Goal: Information Seeking & Learning: Find specific page/section

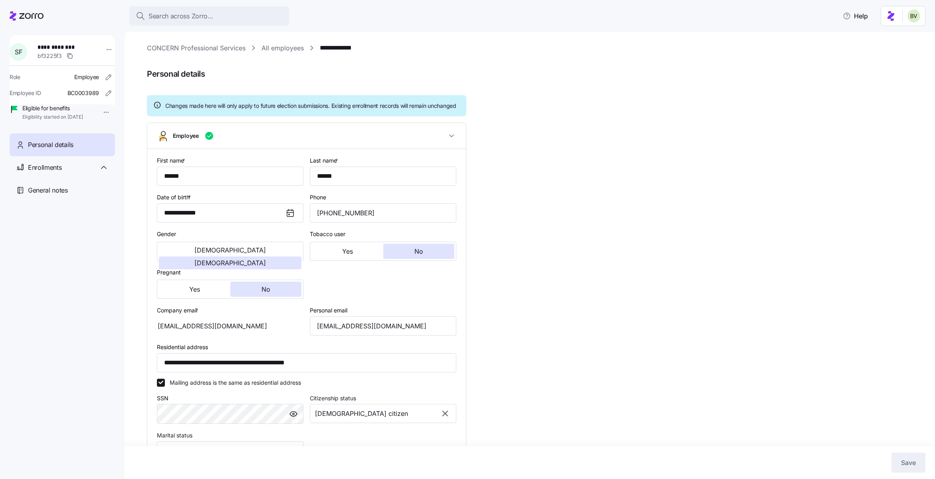
scroll to position [54, 0]
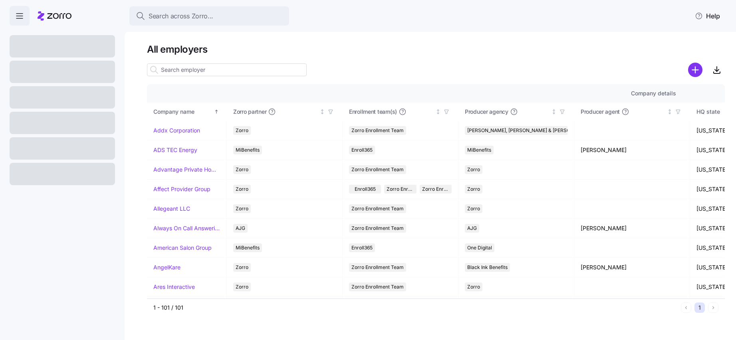
click at [174, 68] on input at bounding box center [227, 69] width 160 height 13
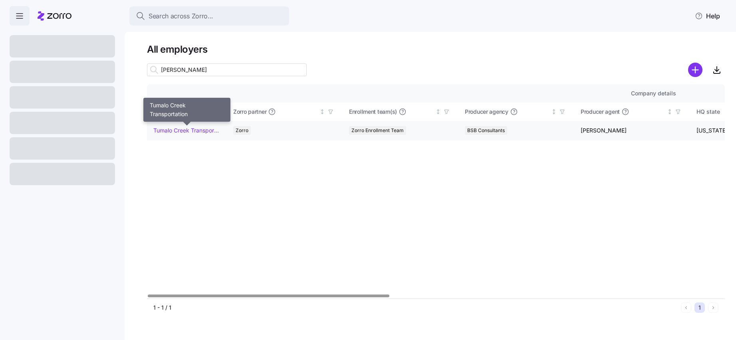
type input "[PERSON_NAME]"
click at [173, 133] on link "Tumalo Creek Transportation" at bounding box center [186, 131] width 67 height 8
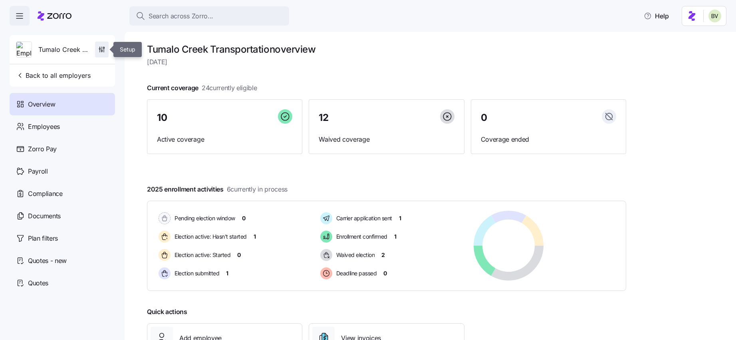
click at [100, 52] on icon "button" at bounding box center [102, 50] width 8 height 8
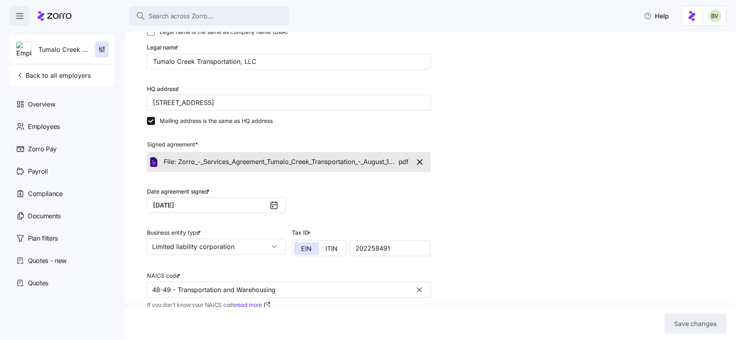
scroll to position [105, 0]
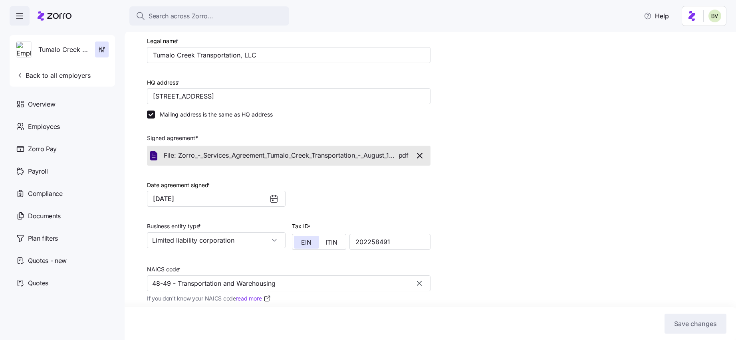
click at [351, 155] on span "File: Zorro_-_Services_Agreement_Tumalo_Creek_Transportation_-_August_13_2025_j…" at bounding box center [281, 156] width 235 height 10
click at [52, 77] on span "Back to all employers" at bounding box center [53, 76] width 75 height 10
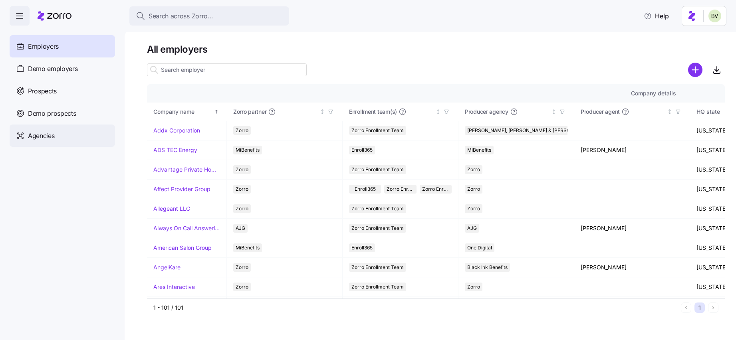
click at [46, 140] on span "Agencies" at bounding box center [41, 136] width 26 height 10
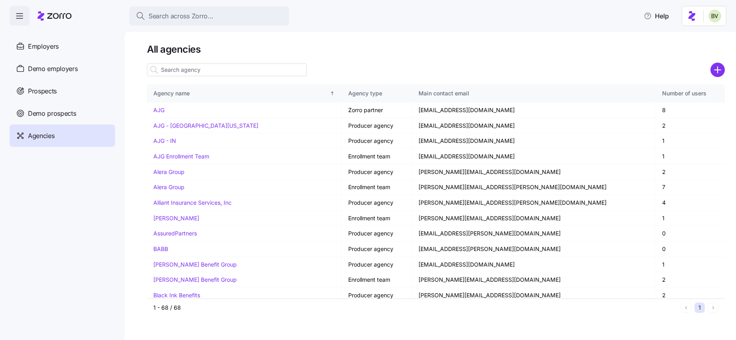
click at [188, 71] on input at bounding box center [227, 69] width 160 height 13
click at [159, 109] on link "AJG" at bounding box center [158, 110] width 11 height 7
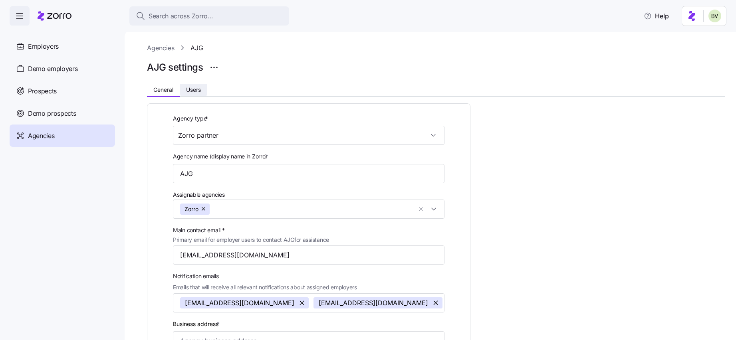
click at [188, 91] on span "Users" at bounding box center [193, 90] width 15 height 6
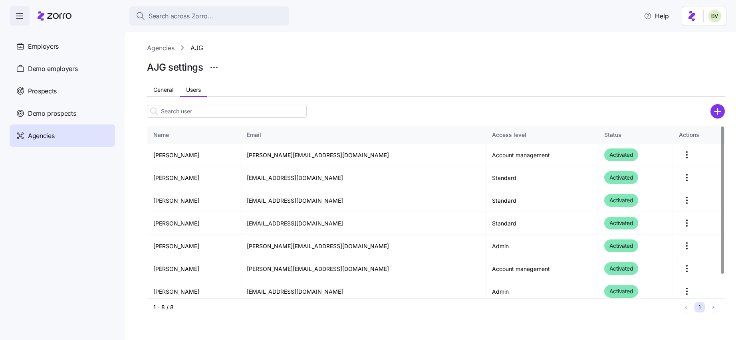
click at [176, 113] on input at bounding box center [227, 111] width 160 height 13
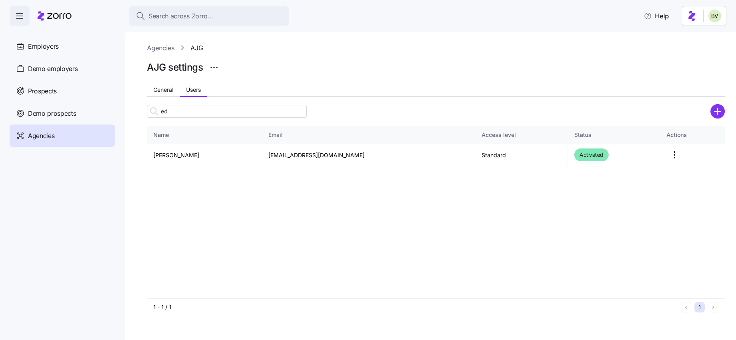
type input "e"
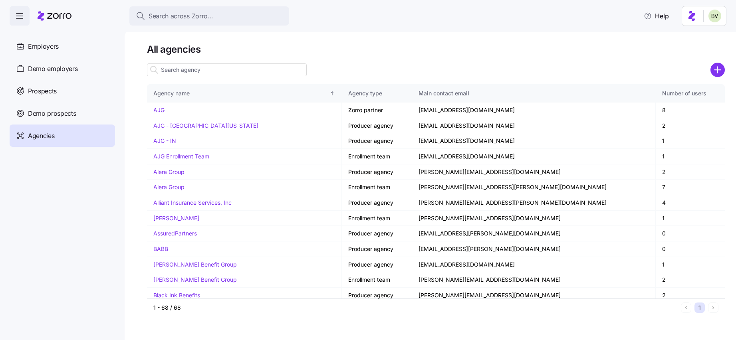
click at [196, 69] on input at bounding box center [227, 69] width 160 height 13
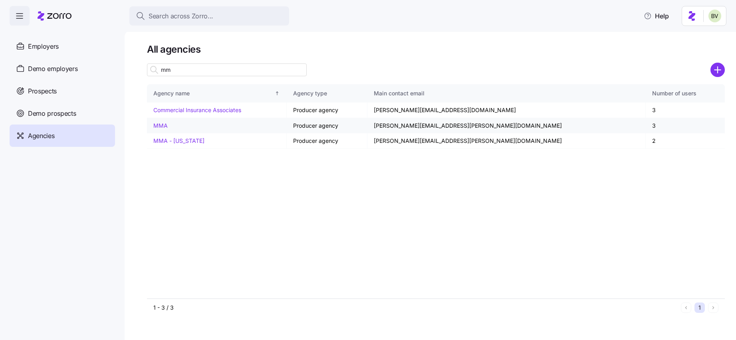
type input "mm"
click at [161, 124] on link "MMA" at bounding box center [160, 125] width 14 height 7
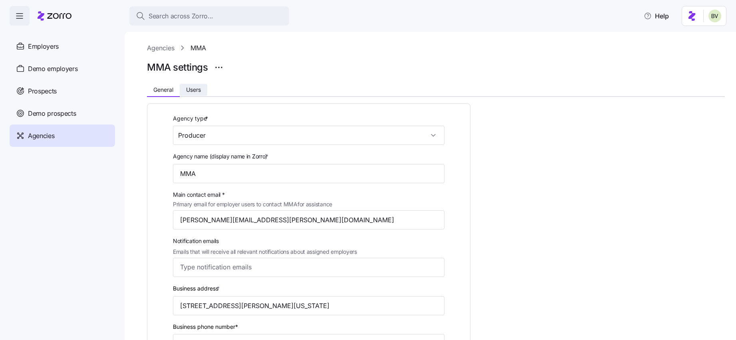
click at [192, 87] on span "Users" at bounding box center [193, 90] width 15 height 6
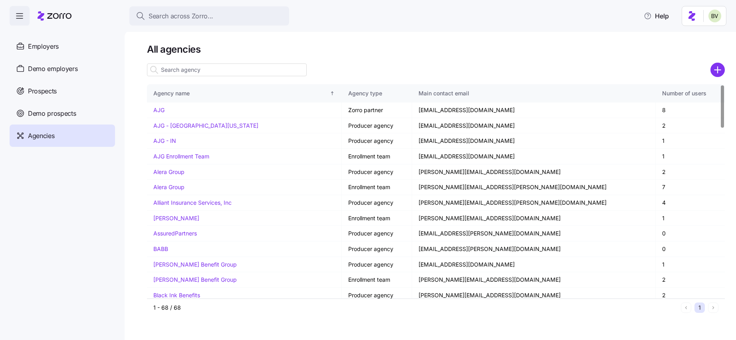
click at [194, 72] on input at bounding box center [227, 69] width 160 height 13
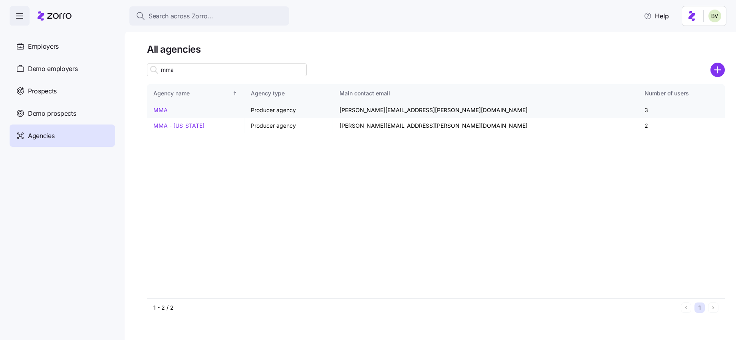
type input "mma"
click at [163, 109] on link "MMA" at bounding box center [160, 110] width 14 height 7
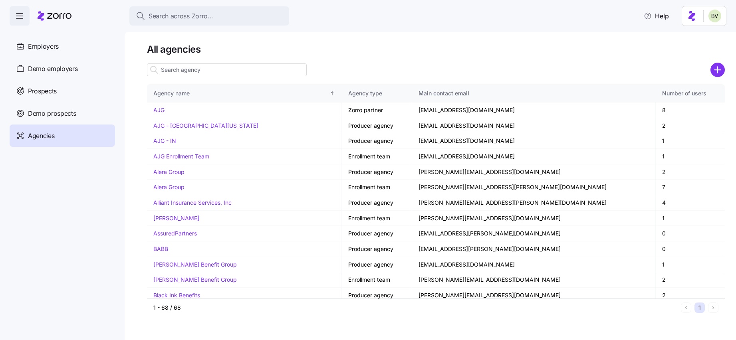
click at [195, 69] on input at bounding box center [227, 69] width 160 height 13
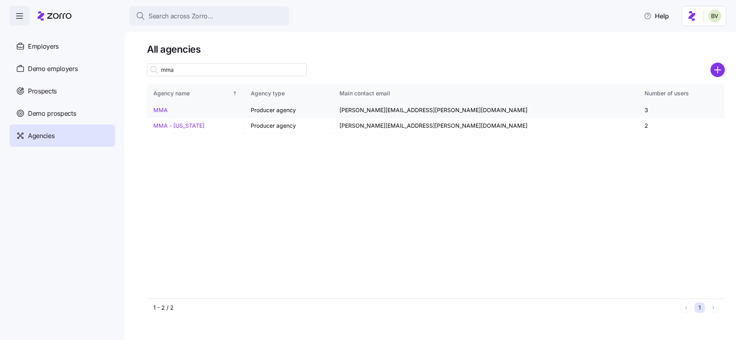
type input "mma"
click at [163, 108] on link "MMA" at bounding box center [160, 110] width 14 height 7
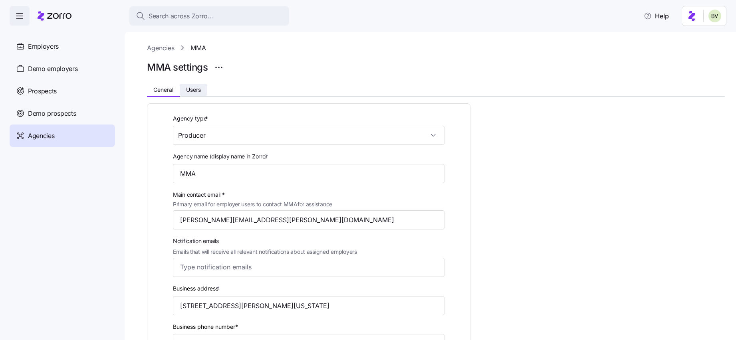
click at [188, 87] on span "Users" at bounding box center [193, 90] width 15 height 6
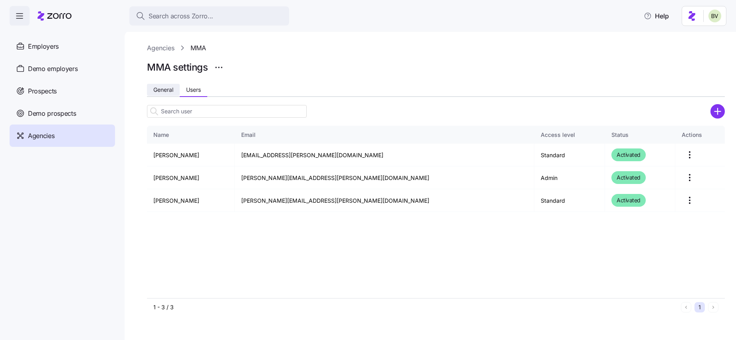
click at [168, 90] on span "General" at bounding box center [163, 90] width 20 height 6
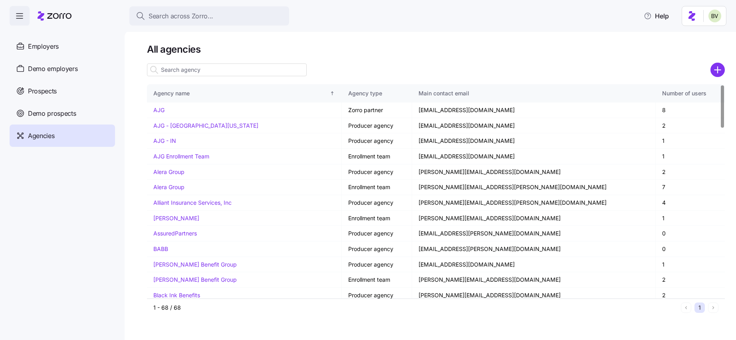
click at [172, 69] on input at bounding box center [227, 69] width 160 height 13
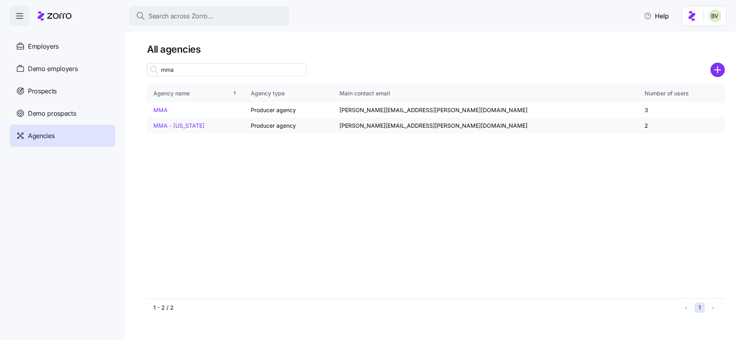
type input "mma"
click at [168, 126] on link "MMA - [US_STATE]" at bounding box center [178, 125] width 51 height 7
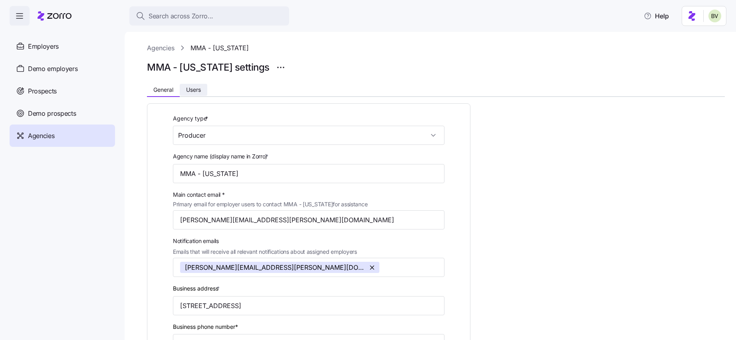
click at [196, 93] on button "Users" at bounding box center [194, 90] width 28 height 12
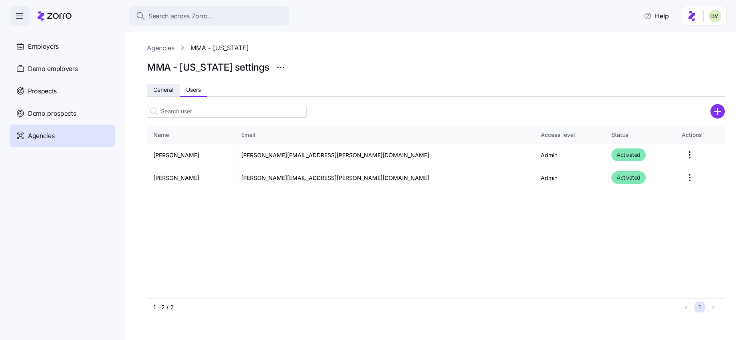
click at [164, 92] on span "General" at bounding box center [163, 90] width 20 height 6
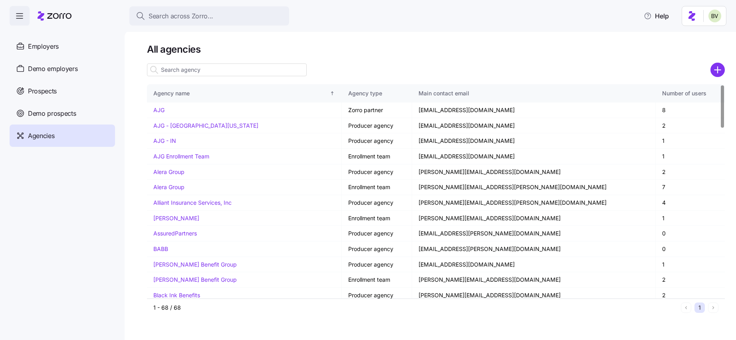
click at [193, 68] on input at bounding box center [227, 69] width 160 height 13
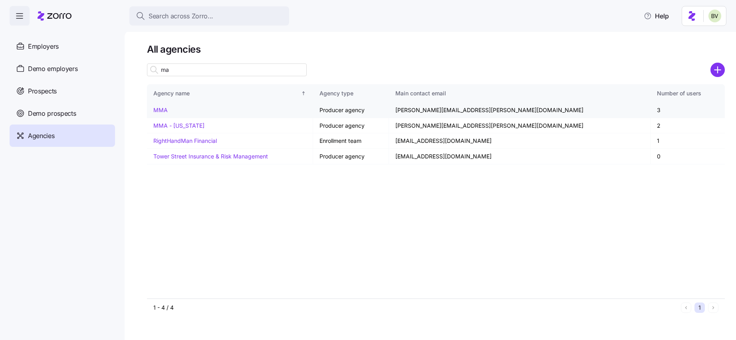
type input "ma"
click at [163, 107] on link "MMA" at bounding box center [160, 110] width 14 height 7
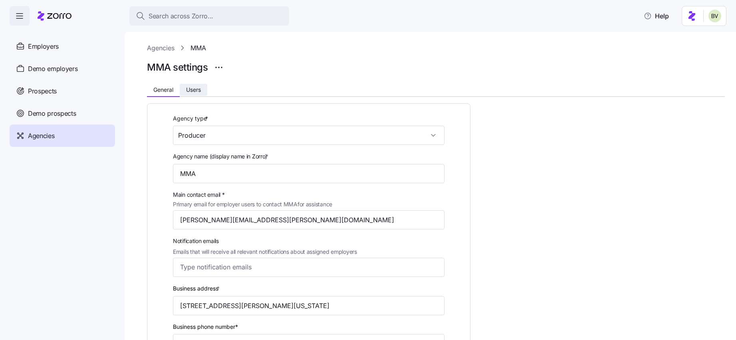
click at [190, 92] on span "Users" at bounding box center [193, 90] width 15 height 6
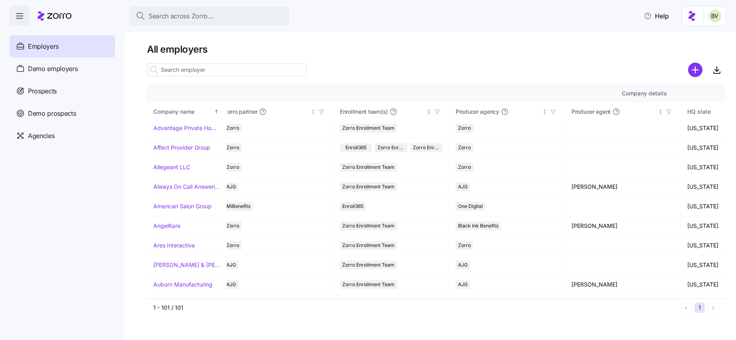
scroll to position [0, 9]
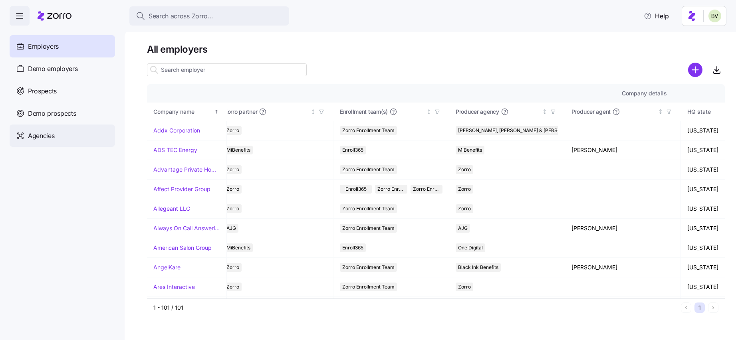
click at [45, 136] on span "Agencies" at bounding box center [41, 136] width 26 height 10
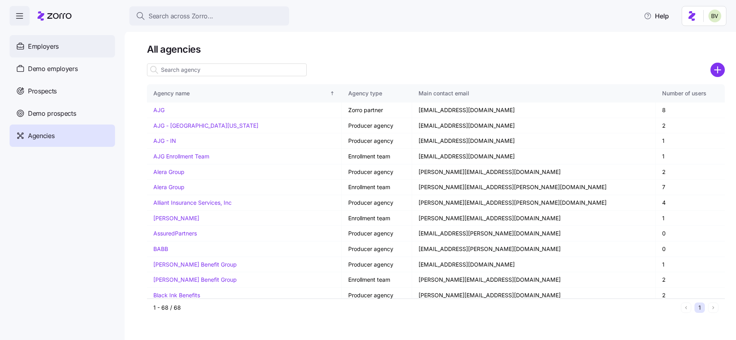
click at [52, 47] on span "Employers" at bounding box center [43, 47] width 31 height 10
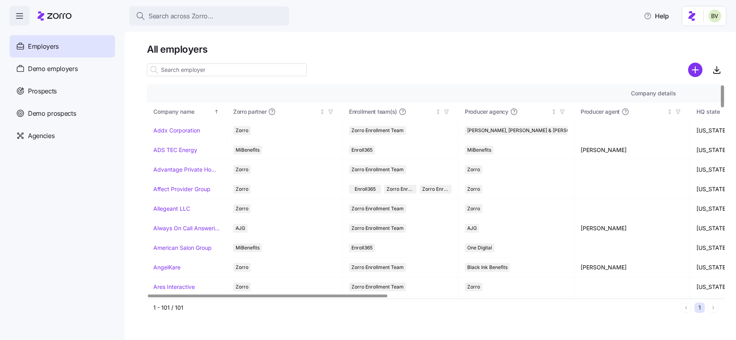
click at [210, 69] on input at bounding box center [227, 69] width 160 height 13
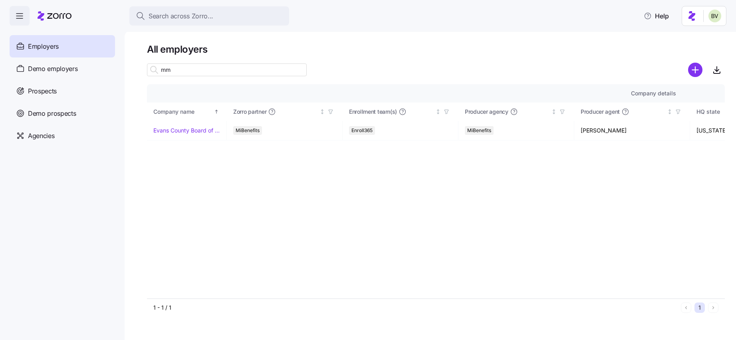
type input "m"
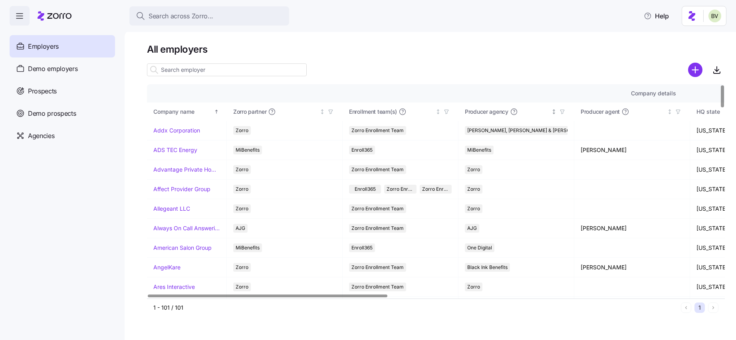
click at [563, 112] on icon "button" at bounding box center [562, 112] width 4 height 4
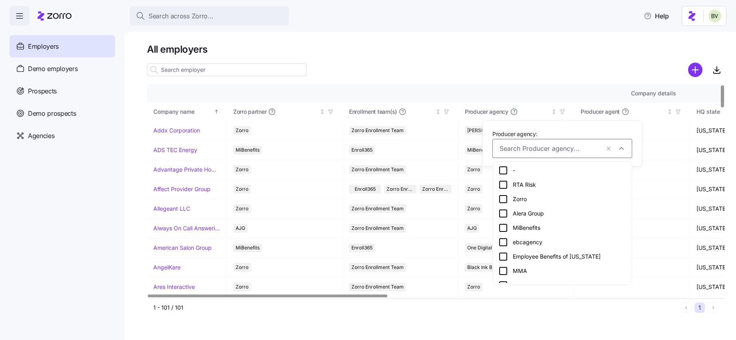
click at [506, 270] on icon at bounding box center [503, 271] width 10 height 10
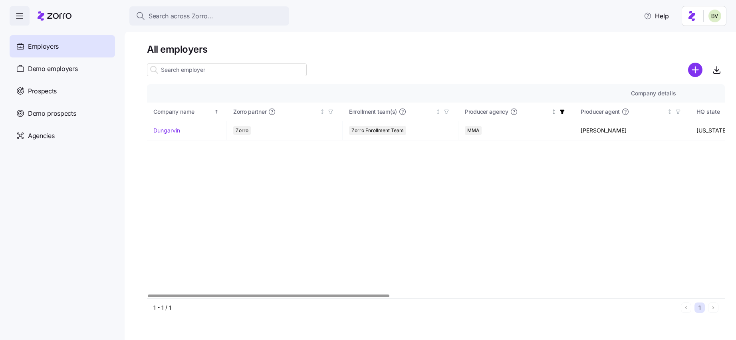
click at [563, 113] on icon "button" at bounding box center [562, 112] width 4 height 4
click at [608, 151] on icon "button" at bounding box center [608, 149] width 6 height 8
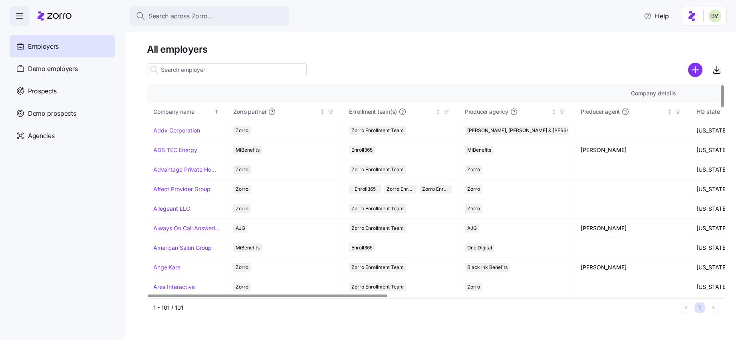
click at [442, 44] on h1 "All employers" at bounding box center [436, 49] width 578 height 12
